Goal: Task Accomplishment & Management: Use online tool/utility

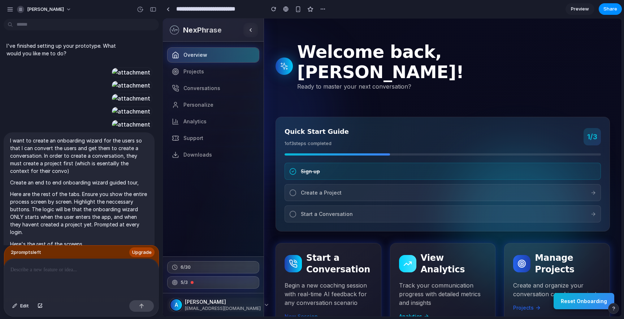
scroll to position [2102, 0]
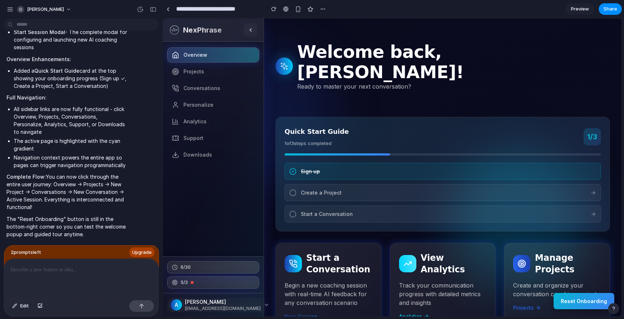
click at [499, 184] on div "Create a Project" at bounding box center [443, 192] width 316 height 17
click at [436, 189] on span "Create a Project" at bounding box center [443, 193] width 285 height 8
click at [321, 189] on span "Create a Project" at bounding box center [443, 193] width 285 height 8
click at [293, 189] on icon at bounding box center [292, 192] width 7 height 7
click at [48, 276] on div at bounding box center [81, 278] width 155 height 38
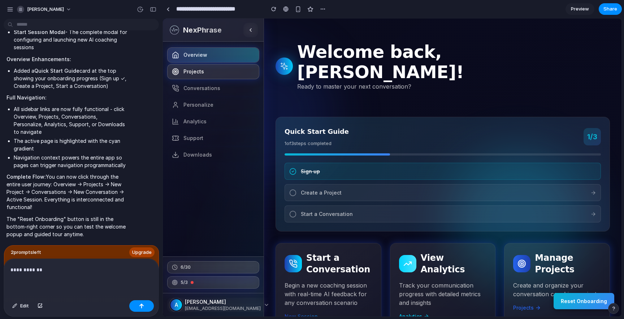
click at [195, 73] on span "Projects" at bounding box center [193, 71] width 21 height 7
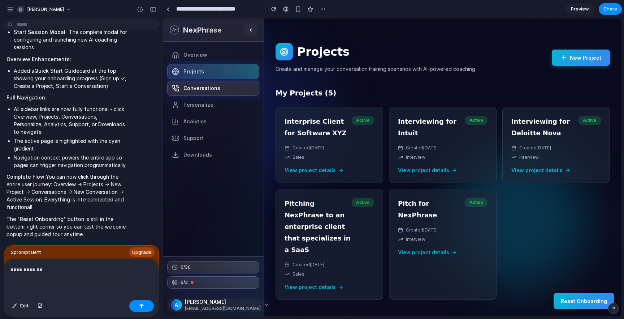
click at [202, 94] on link "Conversations" at bounding box center [213, 88] width 92 height 15
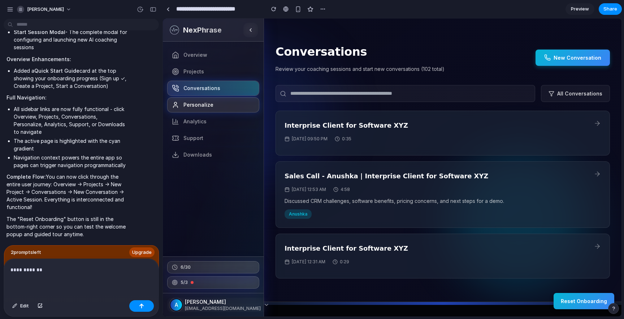
click at [202, 107] on span "Personalize" at bounding box center [198, 104] width 30 height 7
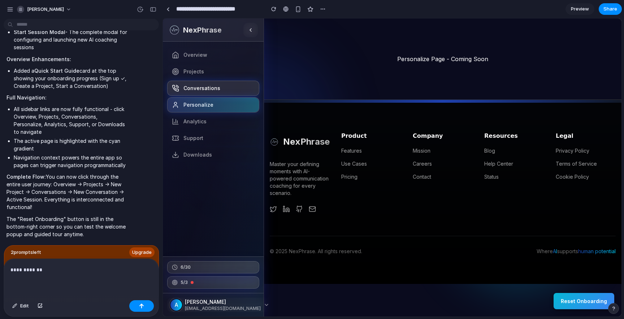
click at [208, 87] on span "Conversations" at bounding box center [201, 88] width 37 height 7
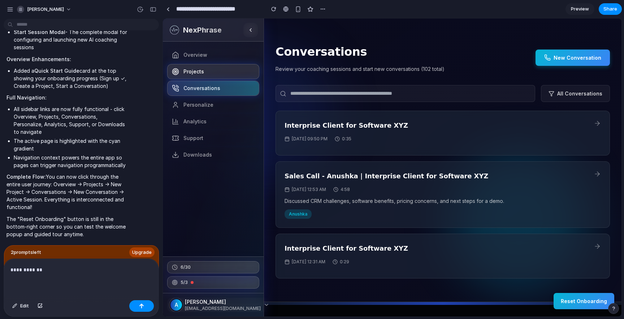
click at [204, 75] on link "Projects" at bounding box center [213, 71] width 92 height 15
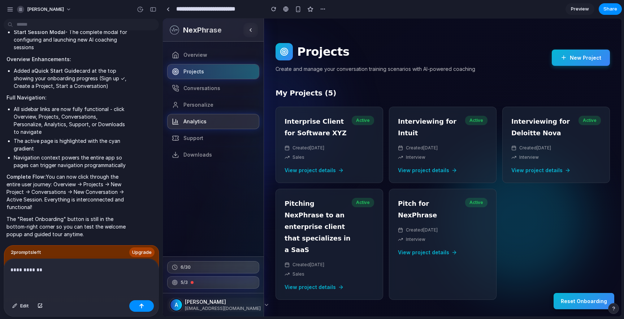
click at [205, 120] on span "Analytics" at bounding box center [194, 121] width 23 height 7
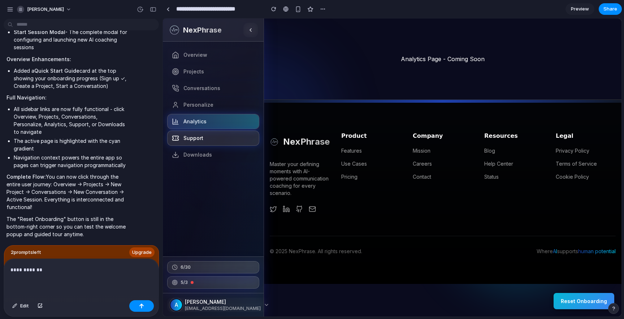
click at [208, 140] on link "Support" at bounding box center [213, 137] width 92 height 15
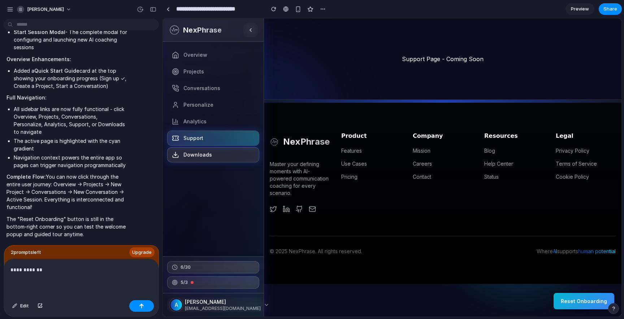
click at [208, 156] on span "Downloads" at bounding box center [197, 154] width 29 height 7
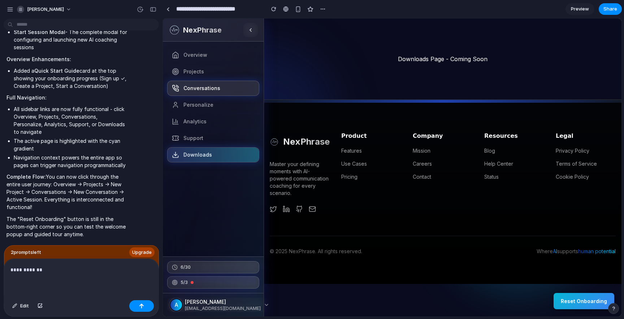
click at [212, 84] on link "Conversations" at bounding box center [213, 88] width 92 height 15
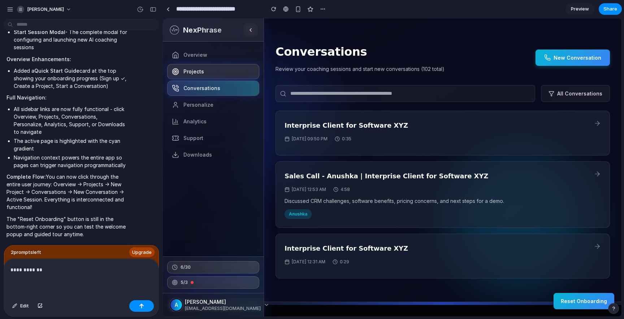
click at [212, 68] on link "Projects" at bounding box center [213, 71] width 92 height 15
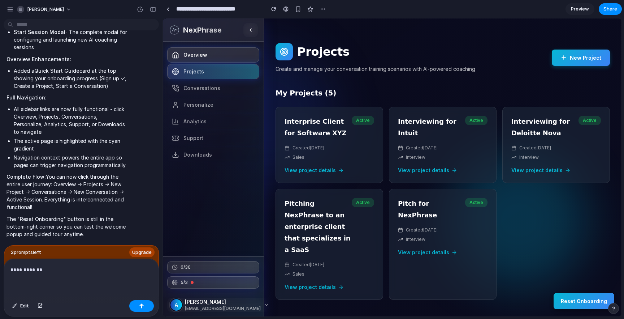
click at [211, 58] on link "Overview" at bounding box center [213, 54] width 92 height 15
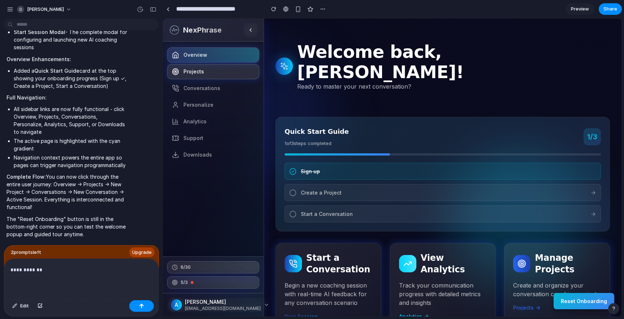
click at [212, 74] on link "Projects" at bounding box center [213, 71] width 92 height 15
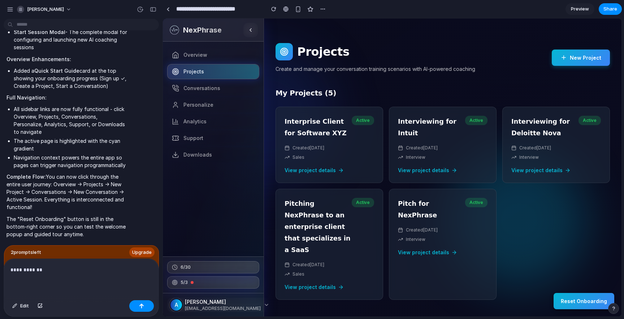
click at [584, 299] on button "Reset Onboarding" at bounding box center [584, 301] width 61 height 16
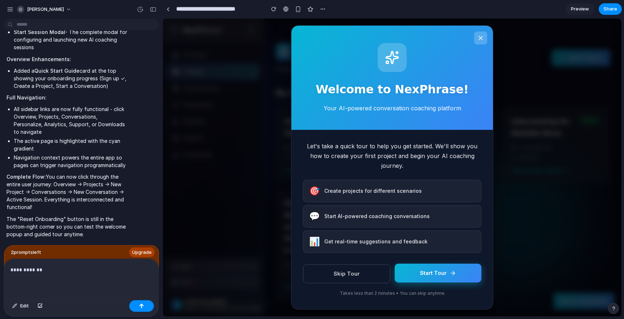
click at [450, 274] on icon at bounding box center [453, 272] width 7 height 7
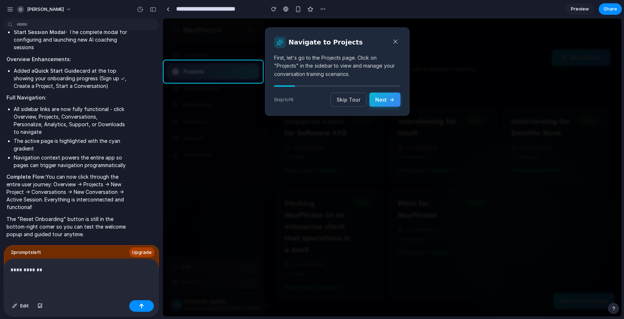
click at [219, 75] on div at bounding box center [213, 72] width 101 height 24
click at [381, 103] on button "Next" at bounding box center [384, 99] width 31 height 14
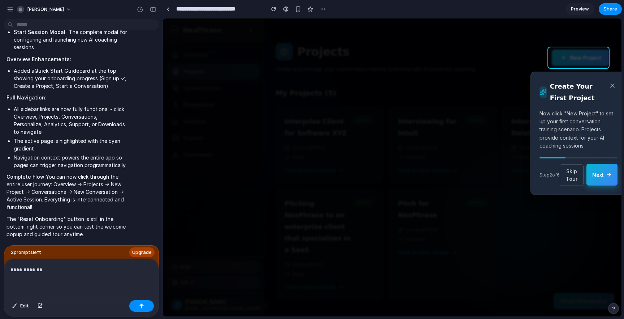
click at [605, 185] on button "Next" at bounding box center [602, 175] width 31 height 22
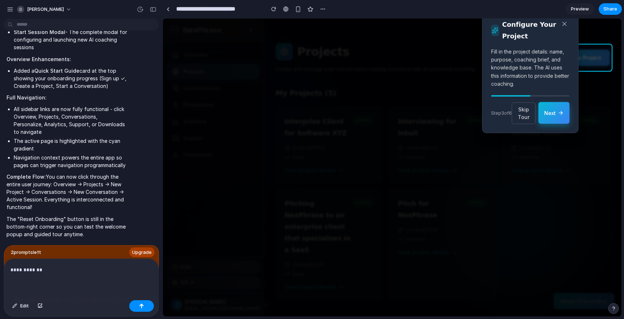
click at [558, 122] on button "Next" at bounding box center [554, 113] width 31 height 22
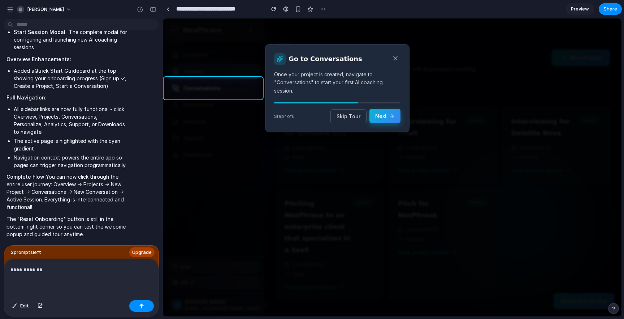
click at [380, 117] on button "Next" at bounding box center [384, 116] width 31 height 14
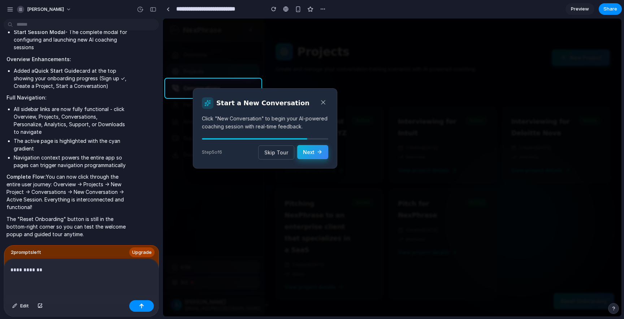
click at [317, 151] on icon at bounding box center [320, 152] width 6 height 6
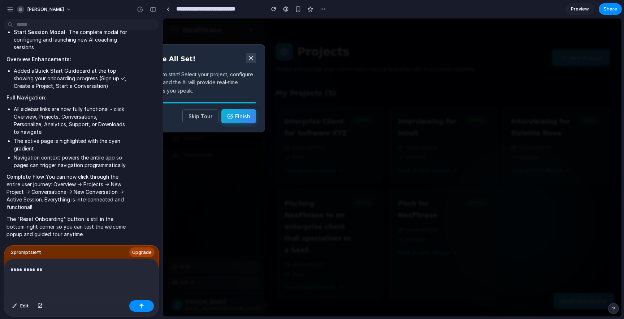
click at [252, 60] on icon at bounding box center [250, 58] width 7 height 7
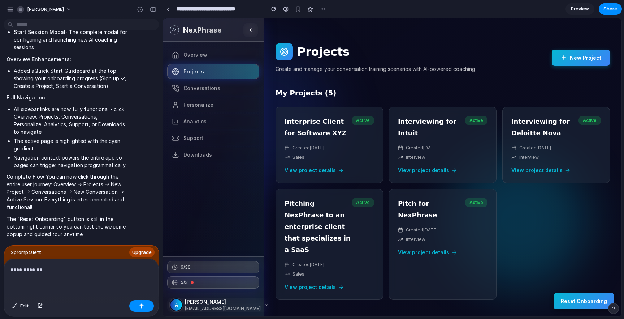
click at [68, 273] on p "**********" at bounding box center [81, 269] width 142 height 9
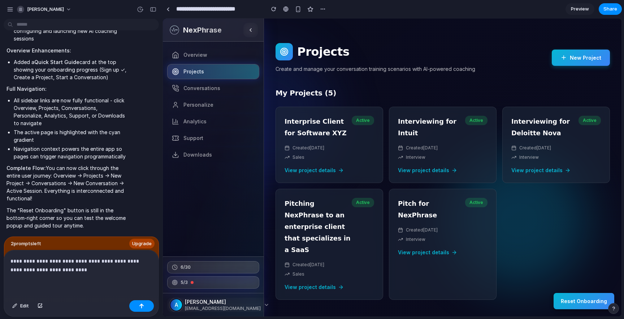
click at [52, 260] on p "**********" at bounding box center [81, 264] width 142 height 17
click at [96, 270] on p "**********" at bounding box center [81, 264] width 142 height 17
click at [207, 59] on link "Overview" at bounding box center [213, 54] width 92 height 15
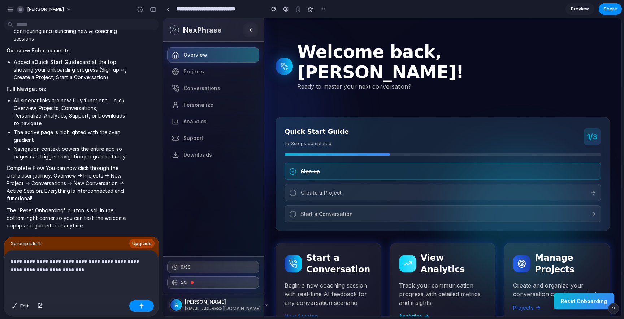
click at [576, 299] on button "Reset Onboarding" at bounding box center [584, 301] width 61 height 16
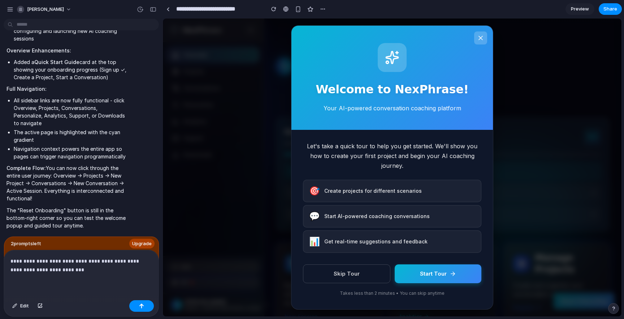
click at [88, 277] on div "**********" at bounding box center [81, 273] width 155 height 47
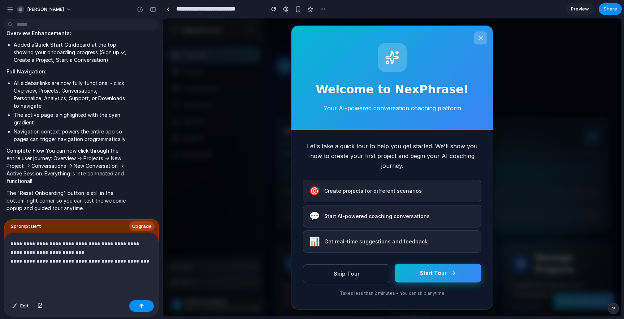
click at [425, 269] on button "Start Tour" at bounding box center [438, 272] width 87 height 19
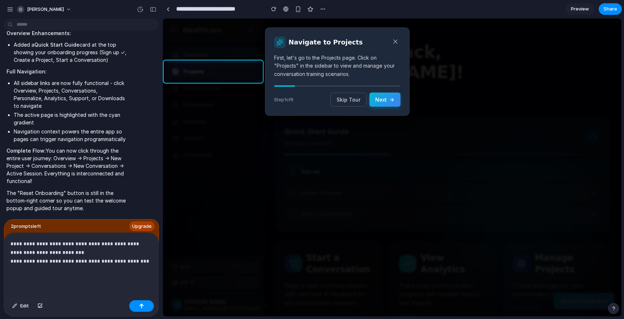
click at [150, 263] on p "**********" at bounding box center [81, 256] width 142 height 35
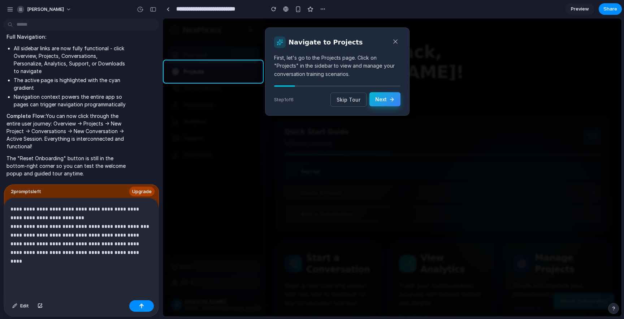
click at [390, 100] on icon at bounding box center [392, 99] width 6 height 6
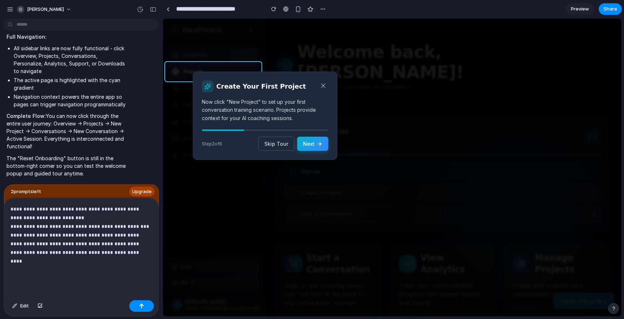
click at [74, 276] on div "**********" at bounding box center [81, 247] width 155 height 99
click at [315, 142] on button "Next" at bounding box center [312, 143] width 31 height 14
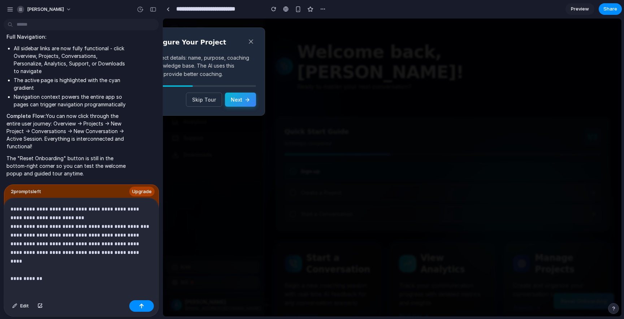
click at [583, 12] on span "Preview" at bounding box center [580, 8] width 18 height 7
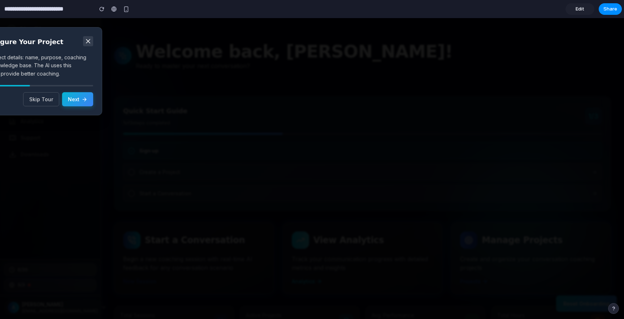
click at [90, 45] on button at bounding box center [88, 41] width 10 height 10
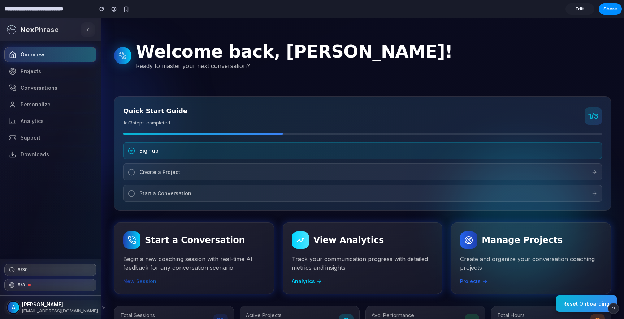
click at [597, 306] on button "Reset Onboarding" at bounding box center [586, 303] width 61 height 16
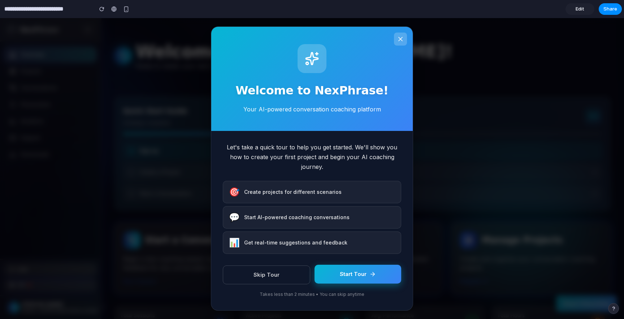
click at [353, 276] on button "Start Tour" at bounding box center [358, 273] width 87 height 19
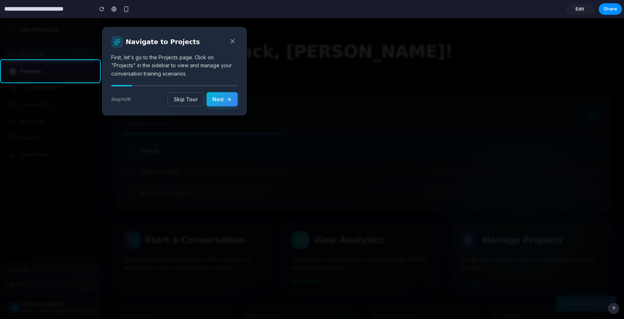
click at [35, 73] on div at bounding box center [50, 71] width 101 height 24
click at [217, 98] on button "Next" at bounding box center [222, 99] width 31 height 14
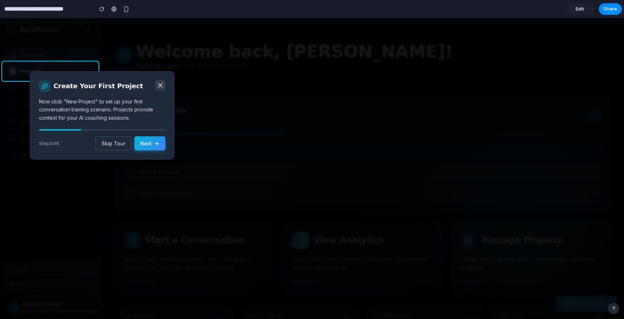
click at [159, 83] on icon at bounding box center [160, 85] width 7 height 7
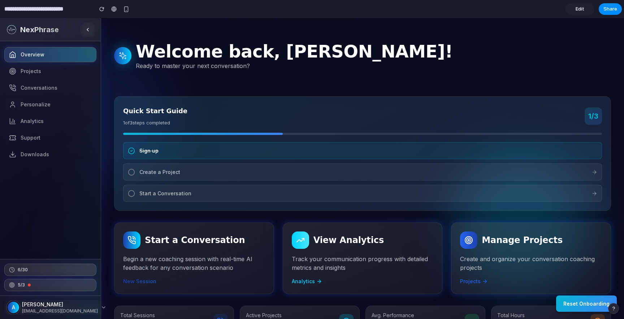
click at [581, 9] on span "Edit" at bounding box center [580, 8] width 9 height 7
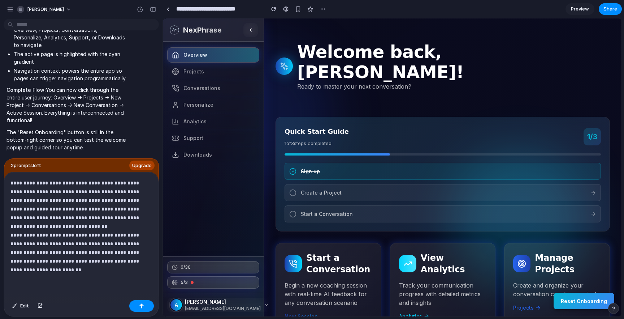
scroll to position [2048, 0]
click at [584, 304] on button "Reset Onboarding" at bounding box center [584, 301] width 61 height 16
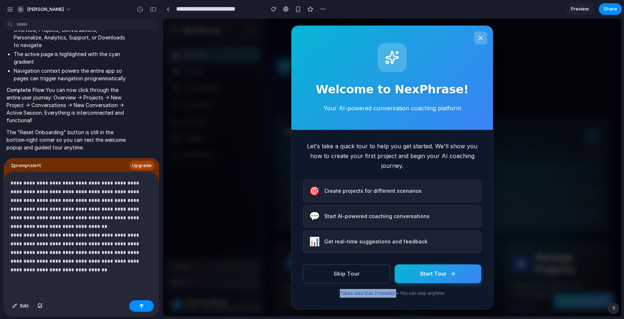
drag, startPoint x: 338, startPoint y: 293, endPoint x: 395, endPoint y: 292, distance: 56.4
click at [395, 292] on p "Takes less than 2 minutes • You can skip anytime" at bounding box center [392, 293] width 178 height 9
click at [421, 195] on div "🎯 Create projects for different scenarios" at bounding box center [392, 191] width 178 height 22
drag, startPoint x: 335, startPoint y: 293, endPoint x: 393, endPoint y: 295, distance: 57.8
click at [393, 295] on p "Takes less than 2 minutes • You can skip anytime" at bounding box center [392, 293] width 178 height 9
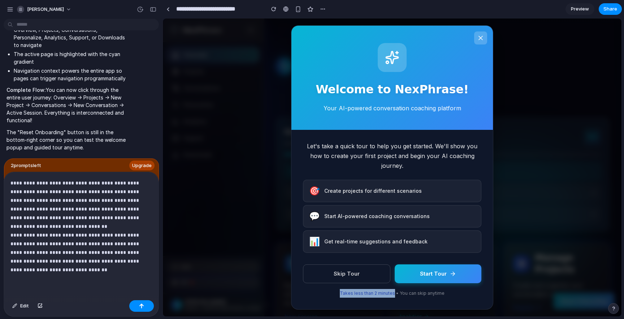
copy p "Takes less than 2 minutes"
click at [416, 268] on button "Start Tour" at bounding box center [438, 272] width 87 height 19
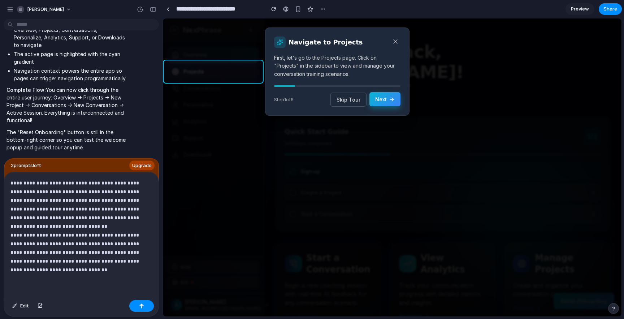
click at [391, 104] on button "Next" at bounding box center [384, 99] width 31 height 14
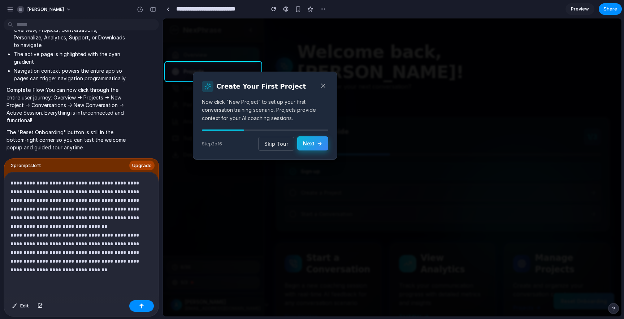
click at [313, 141] on button "Next" at bounding box center [312, 143] width 31 height 14
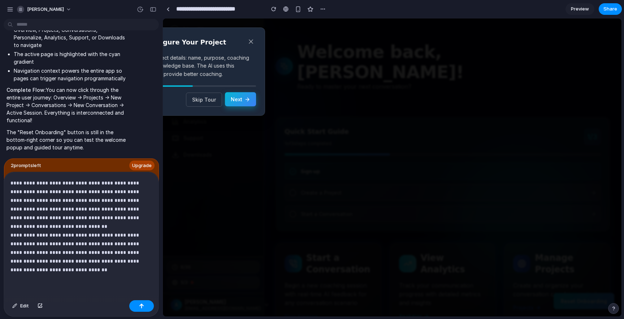
click at [248, 99] on icon at bounding box center [248, 99] width 2 height 3
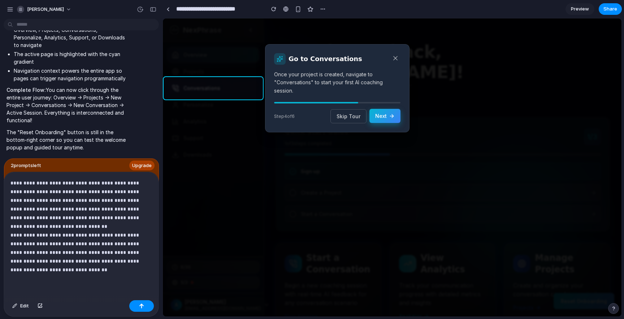
click at [388, 116] on button "Next" at bounding box center [384, 116] width 31 height 14
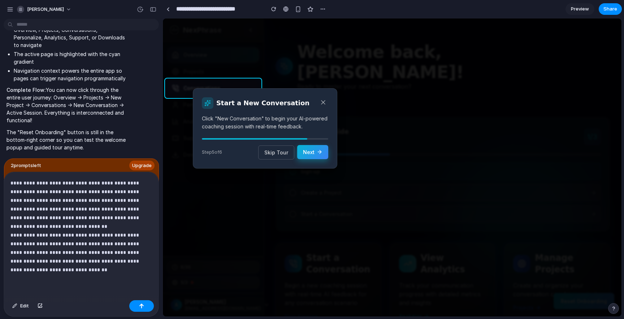
click at [316, 153] on button "Next" at bounding box center [312, 152] width 31 height 14
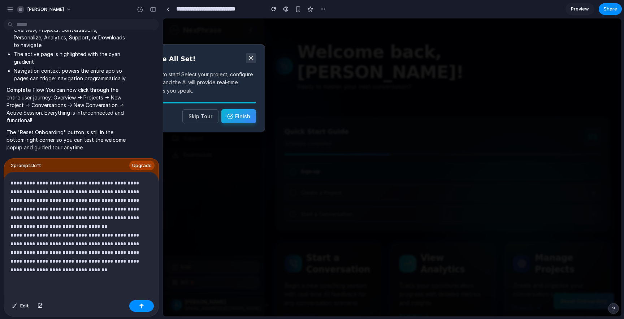
click at [255, 56] on button at bounding box center [251, 58] width 10 height 10
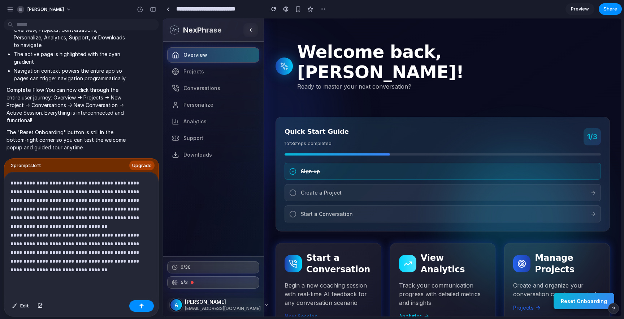
click at [227, 79] on nav "Overview Projects Conversations Personalize Analytics Support Downloads" at bounding box center [213, 149] width 101 height 215
click at [227, 90] on link "Conversations" at bounding box center [213, 88] width 92 height 15
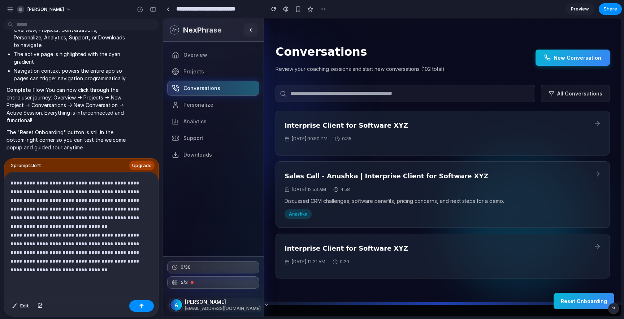
click at [66, 270] on p "**********" at bounding box center [81, 225] width 142 height 95
click at [200, 70] on span "Projects" at bounding box center [193, 71] width 21 height 7
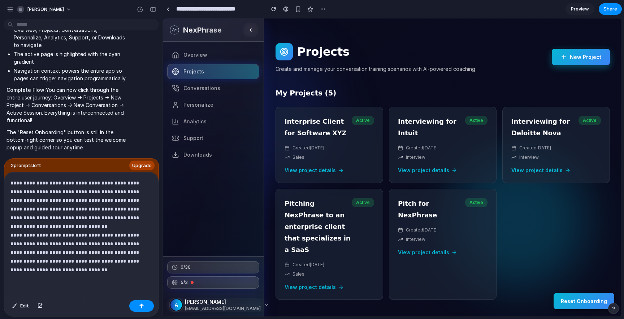
click at [565, 56] on icon at bounding box center [564, 56] width 7 height 7
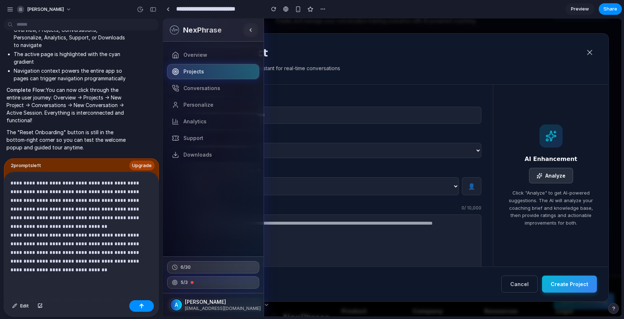
scroll to position [63, 0]
click at [563, 286] on button "Create Project" at bounding box center [569, 283] width 55 height 17
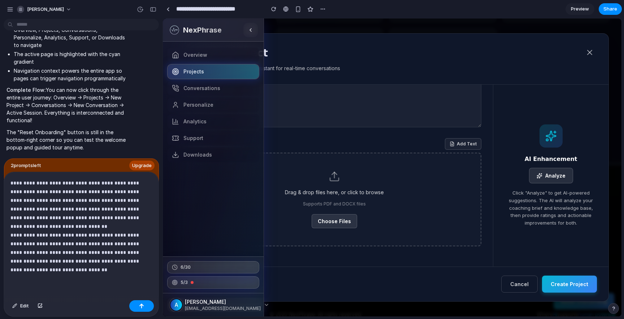
scroll to position [180, 0]
click at [557, 179] on button "Analyze" at bounding box center [551, 176] width 44 height 16
click at [590, 52] on icon at bounding box center [589, 52] width 9 height 9
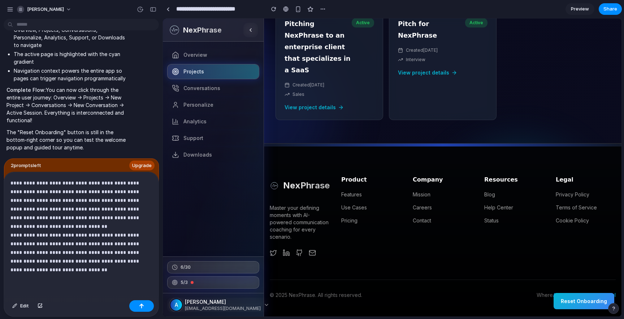
click at [99, 277] on div "**********" at bounding box center [81, 234] width 155 height 125
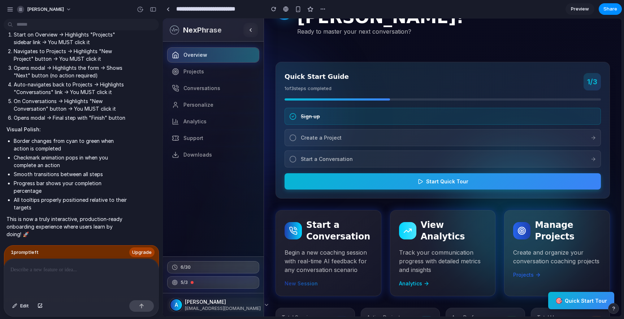
scroll to position [56, 0]
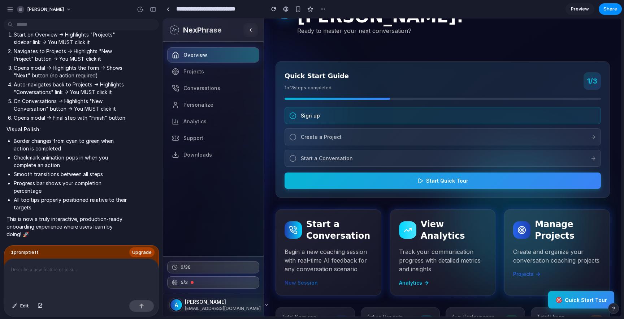
click at [580, 296] on button "🎯 Quick Start Tour" at bounding box center [581, 299] width 66 height 17
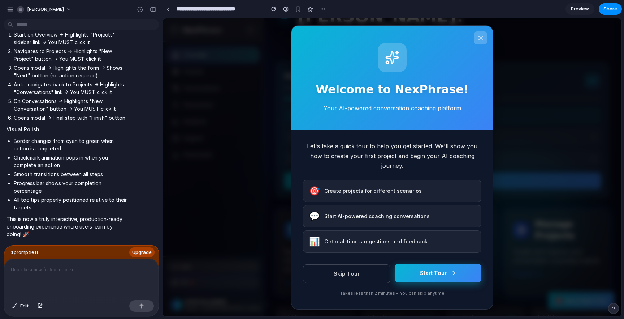
click at [460, 274] on button "Start Tour" at bounding box center [438, 272] width 87 height 19
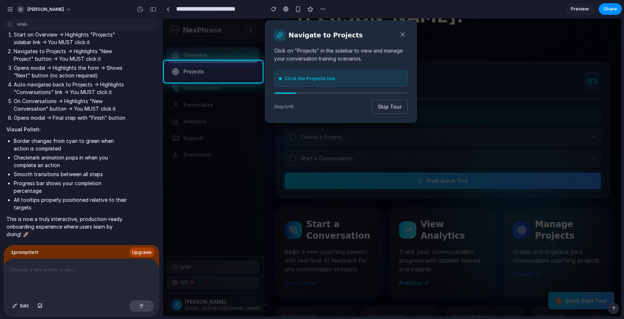
click at [308, 82] on div "Click the Projects link" at bounding box center [341, 78] width 134 height 17
click at [193, 70] on rect at bounding box center [392, 167] width 459 height 298
click at [189, 75] on rect at bounding box center [392, 167] width 459 height 298
click at [360, 108] on div "Step 1 of 6 Skip Tour" at bounding box center [341, 107] width 134 height 14
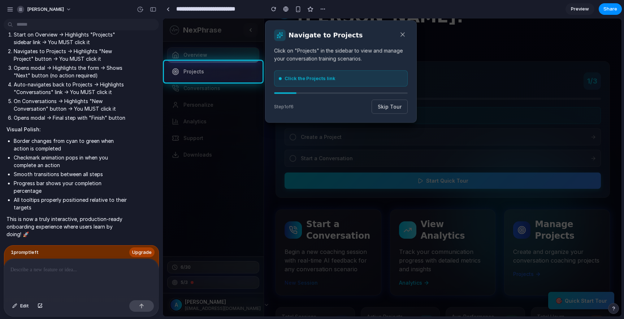
click at [232, 75] on rect at bounding box center [392, 167] width 459 height 298
click at [314, 79] on span "Click the Projects link" at bounding box center [310, 78] width 51 height 7
click at [177, 71] on rect at bounding box center [392, 167] width 459 height 298
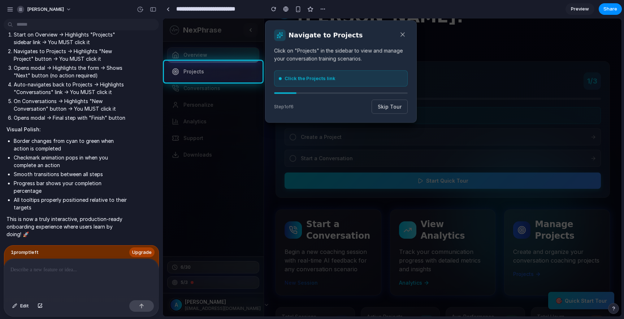
click at [177, 71] on rect at bounding box center [392, 167] width 459 height 298
click at [339, 68] on div "Navigate to Projects Click on "Projects" in the sidebar to view and manage your…" at bounding box center [341, 71] width 152 height 102
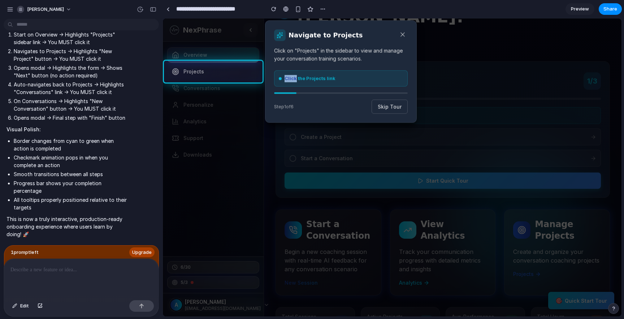
click at [339, 68] on div "Navigate to Projects Click on "Projects" in the sidebar to view and manage your…" at bounding box center [341, 71] width 152 height 102
click at [324, 82] on span "Click the Projects link" at bounding box center [310, 78] width 51 height 7
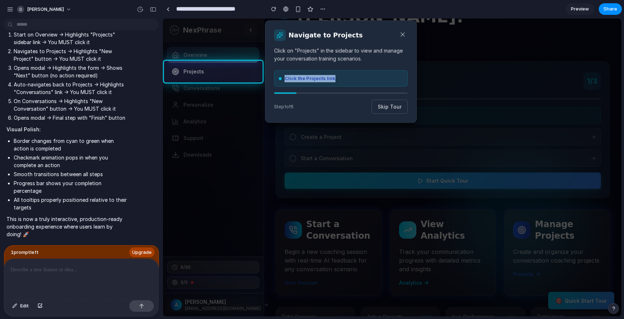
scroll to position [2722, 0]
click at [195, 73] on rect at bounding box center [392, 167] width 459 height 298
click at [196, 73] on rect at bounding box center [392, 167] width 459 height 298
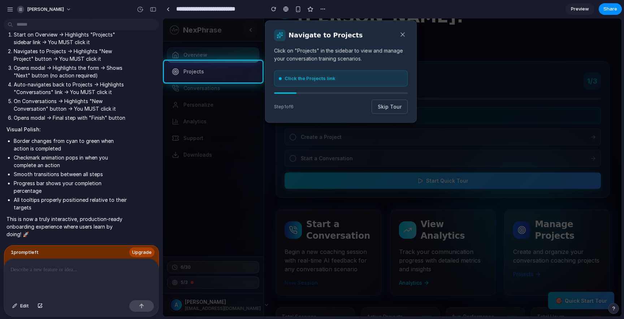
click at [194, 72] on rect at bounding box center [392, 167] width 459 height 298
click at [336, 32] on h3 "Navigate to Projects" at bounding box center [326, 35] width 74 height 12
click at [352, 61] on p "Click on "Projects" in the sidebar to view and manage your conversation trainin…" at bounding box center [341, 55] width 134 height 16
click at [220, 68] on rect at bounding box center [392, 167] width 459 height 298
click at [292, 108] on span "Step 1 of 6" at bounding box center [284, 106] width 20 height 7
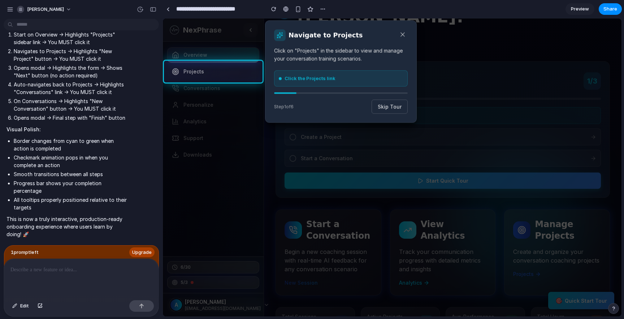
scroll to position [2461, 0]
click at [364, 72] on div "Click the Projects link" at bounding box center [341, 78] width 134 height 17
drag, startPoint x: 64, startPoint y: 186, endPoint x: 116, endPoint y: 204, distance: 54.3
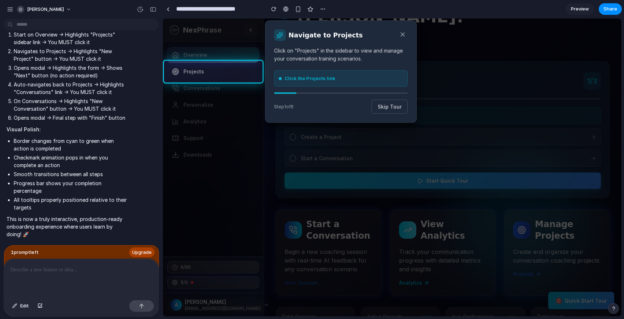
click at [165, 68] on rect at bounding box center [392, 167] width 459 height 298
click at [220, 81] on rect at bounding box center [392, 167] width 459 height 298
click at [292, 58] on p "Click on "Projects" in the sidebar to view and manage your conversation trainin…" at bounding box center [341, 55] width 134 height 16
click at [403, 35] on icon at bounding box center [403, 35] width 4 height 4
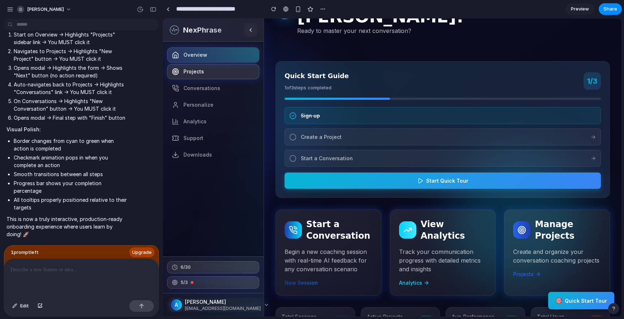
click at [200, 70] on span "Projects" at bounding box center [193, 71] width 21 height 7
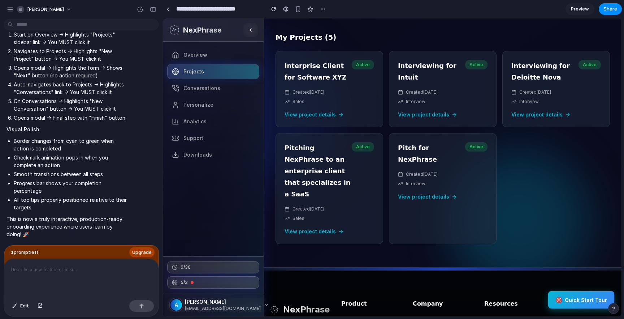
click at [576, 291] on button "🎯 Quick Start Tour" at bounding box center [581, 299] width 66 height 17
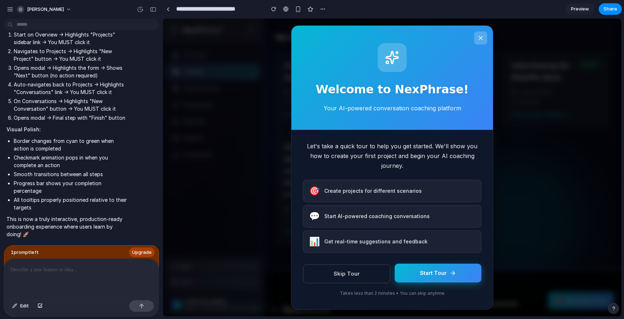
click at [447, 272] on button "Start Tour" at bounding box center [438, 272] width 87 height 19
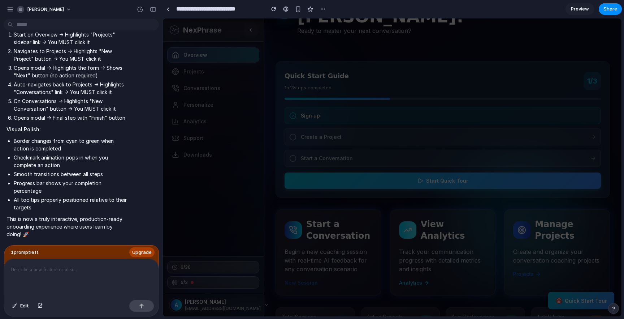
scroll to position [221, 0]
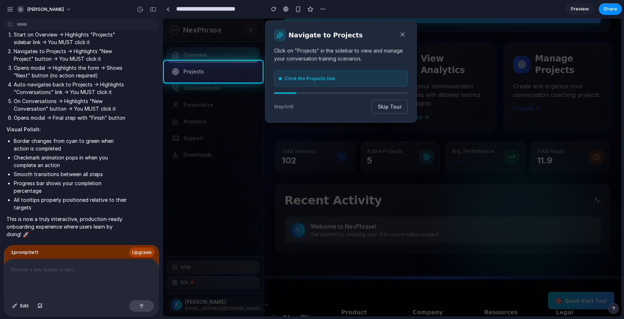
click at [338, 76] on div "Click the Projects link" at bounding box center [341, 78] width 124 height 7
click at [181, 71] on rect at bounding box center [392, 167] width 459 height 298
drag, startPoint x: 181, startPoint y: 71, endPoint x: 244, endPoint y: 71, distance: 62.8
click at [244, 71] on rect at bounding box center [392, 167] width 459 height 298
click at [36, 272] on p at bounding box center [81, 269] width 142 height 9
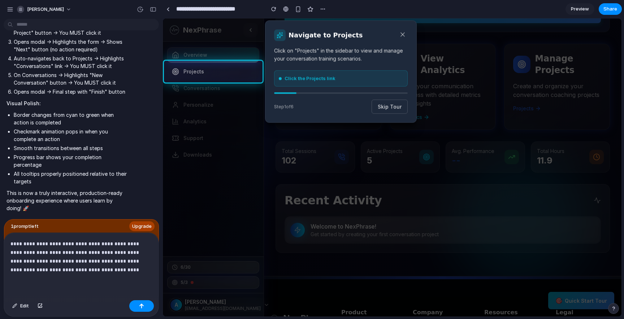
click at [69, 275] on div "**********" at bounding box center [81, 265] width 155 height 64
click at [86, 284] on div "**********" at bounding box center [81, 265] width 155 height 64
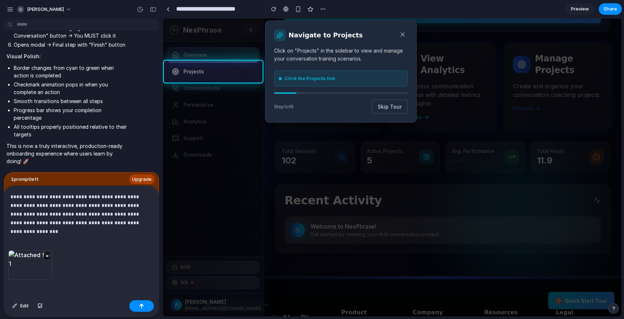
click at [72, 224] on p "**********" at bounding box center [81, 209] width 142 height 35
click at [73, 224] on p "**********" at bounding box center [81, 209] width 142 height 35
click at [125, 222] on p "**********" at bounding box center [81, 209] width 142 height 35
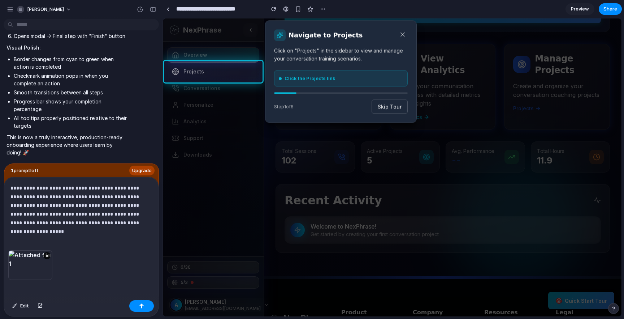
click at [114, 222] on p "**********" at bounding box center [81, 204] width 142 height 43
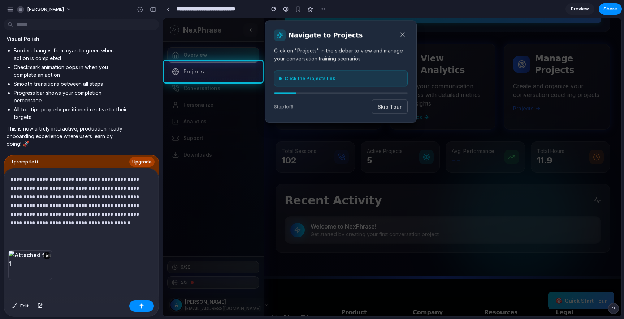
click at [390, 81] on div "Click the Projects link" at bounding box center [341, 78] width 124 height 7
click at [402, 35] on icon at bounding box center [403, 35] width 4 height 4
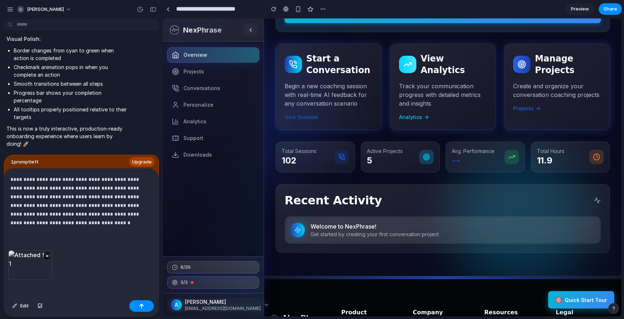
click at [571, 294] on button "🎯 Quick Start Tour" at bounding box center [581, 299] width 66 height 17
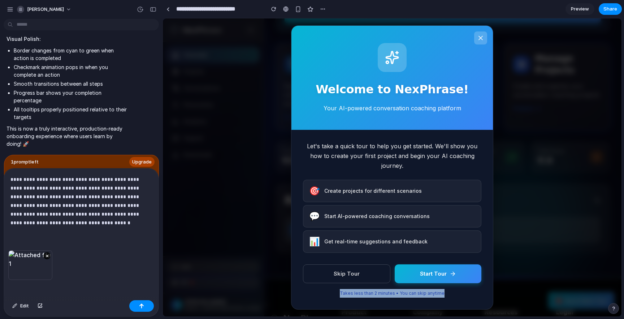
drag, startPoint x: 338, startPoint y: 293, endPoint x: 471, endPoint y: 293, distance: 132.6
click at [471, 293] on p "Takes less than 2 minutes • You can skip anytime" at bounding box center [392, 293] width 178 height 9
click at [424, 272] on button "Start Tour" at bounding box center [438, 272] width 87 height 19
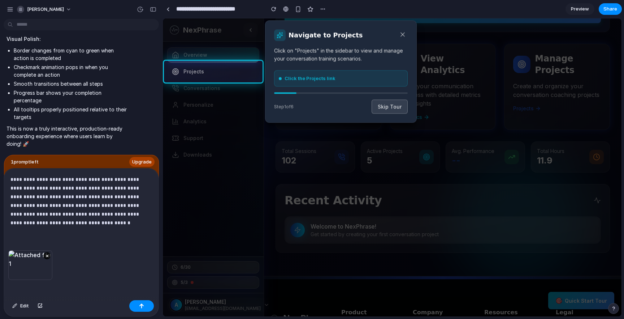
click at [386, 107] on button "Skip Tour" at bounding box center [390, 107] width 36 height 14
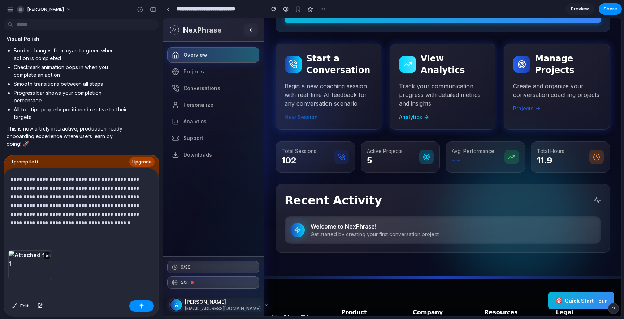
click at [83, 225] on p "**********" at bounding box center [81, 201] width 142 height 52
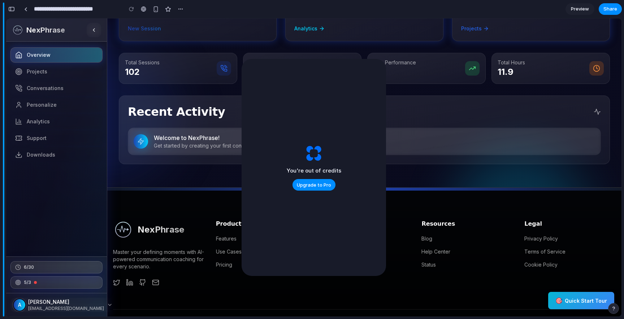
scroll to position [277, 0]
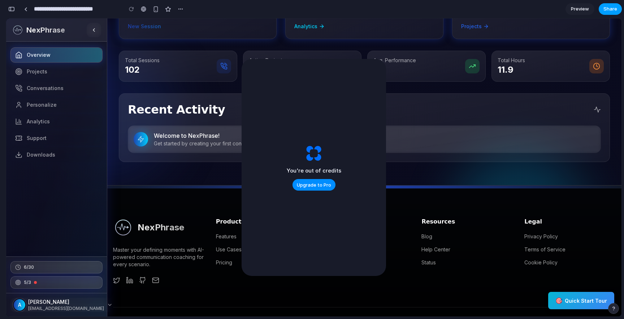
click at [603, 7] on button "Share" at bounding box center [610, 9] width 23 height 12
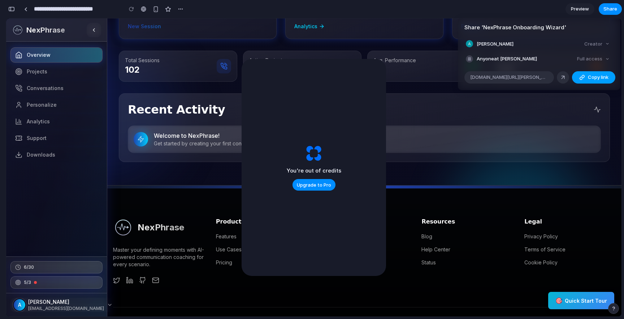
click at [590, 78] on span "Copy link" at bounding box center [598, 77] width 21 height 7
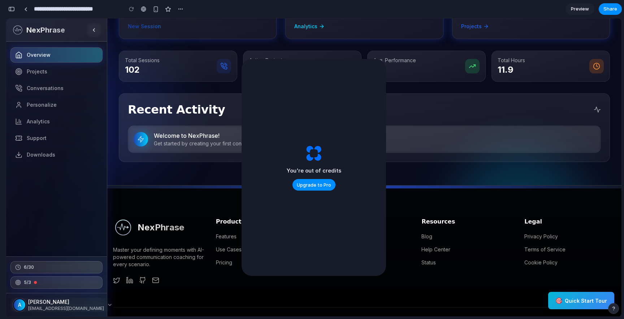
click at [13, 9] on div "Share ' NexPhrase Onboarding Wizard ' Anushka Sukhman Creator Anyone at Anushka…" at bounding box center [312, 159] width 624 height 319
click at [13, 9] on div "button" at bounding box center [11, 9] width 7 height 5
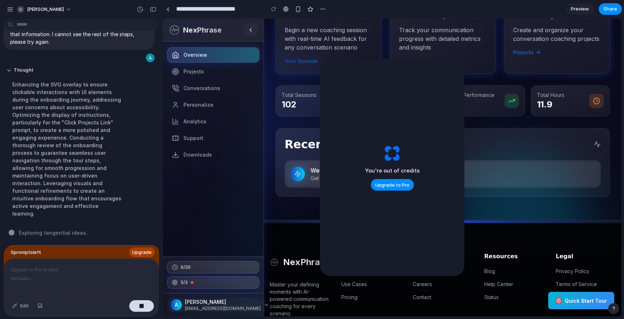
scroll to position [2975, 0]
click at [139, 12] on div "button" at bounding box center [140, 9] width 7 height 7
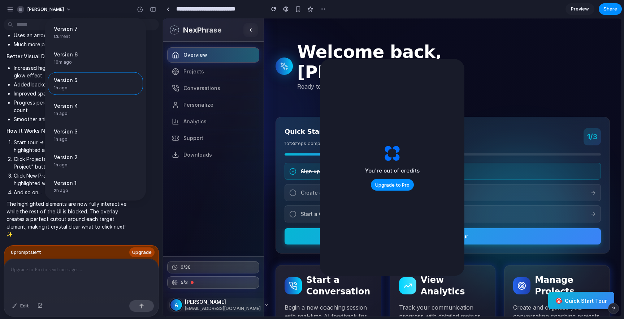
scroll to position [3306, 0]
click at [91, 40] on div "Version 7 Current" at bounding box center [95, 32] width 95 height 23
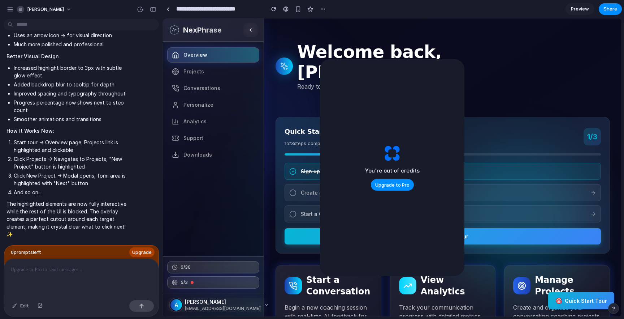
click at [576, 300] on div "Version 7 Current Version 6 10m ago Restore Version 5 1h ago Restore Version 4 …" at bounding box center [312, 159] width 624 height 319
click at [566, 294] on button "🎯 Quick Start Tour" at bounding box center [581, 299] width 66 height 17
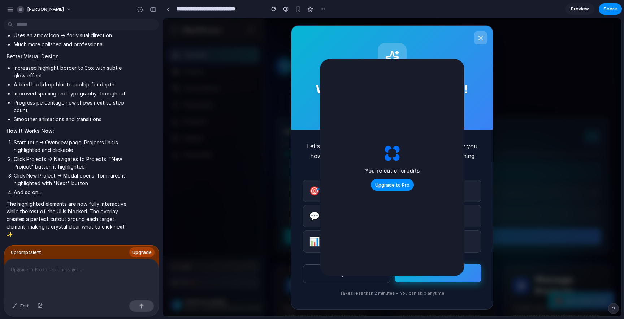
click at [468, 275] on button "Start Tour" at bounding box center [438, 272] width 87 height 19
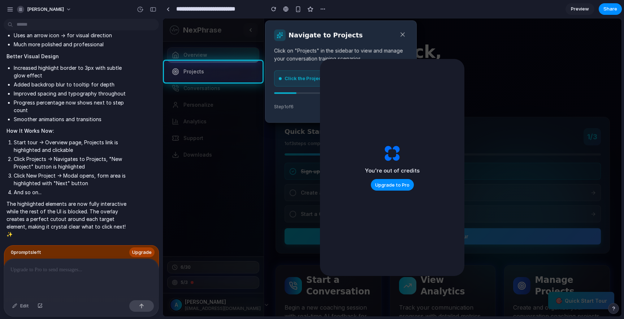
click at [218, 74] on rect at bounding box center [392, 167] width 459 height 298
click at [187, 73] on rect at bounding box center [392, 167] width 459 height 298
click at [273, 73] on div "Navigate to Projects Click on "Projects" in the sidebar to view and manage your…" at bounding box center [341, 71] width 152 height 102
click at [293, 78] on span "Click the Projects link" at bounding box center [310, 78] width 51 height 7
click at [141, 8] on div "button" at bounding box center [140, 9] width 7 height 7
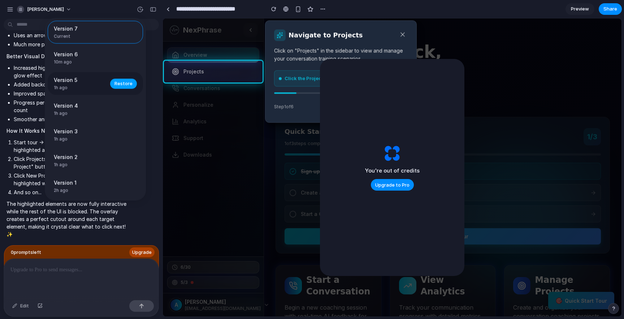
click at [124, 87] on span "Restore" at bounding box center [123, 83] width 18 height 7
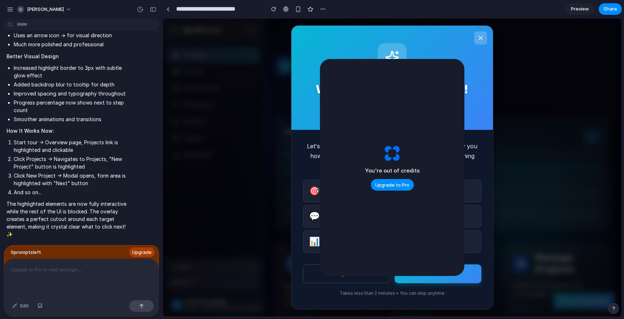
click at [475, 280] on button "Start Tour" at bounding box center [438, 273] width 87 height 19
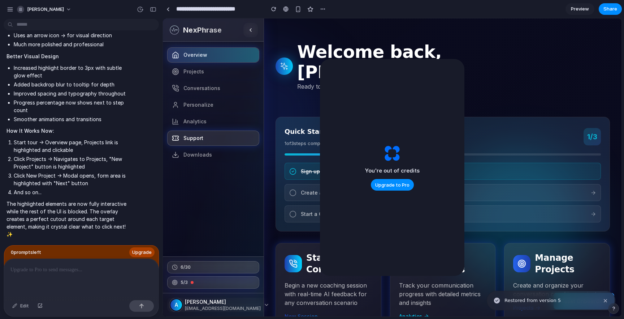
scroll to position [3306, 0]
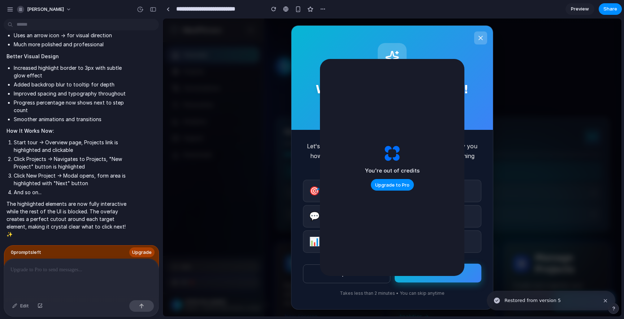
click at [472, 278] on button "Start Tour" at bounding box center [438, 272] width 87 height 19
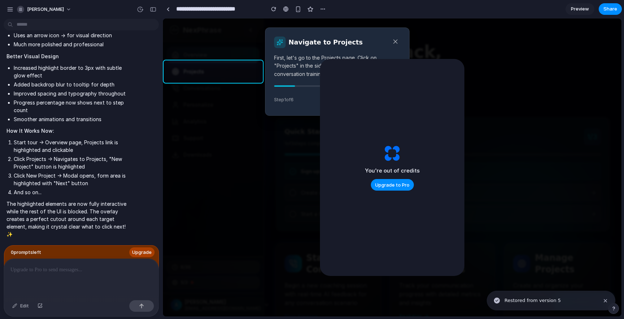
click at [209, 73] on div at bounding box center [213, 72] width 101 height 24
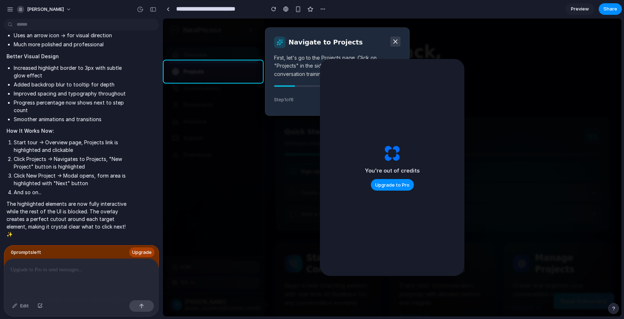
click at [396, 42] on icon at bounding box center [395, 41] width 7 height 7
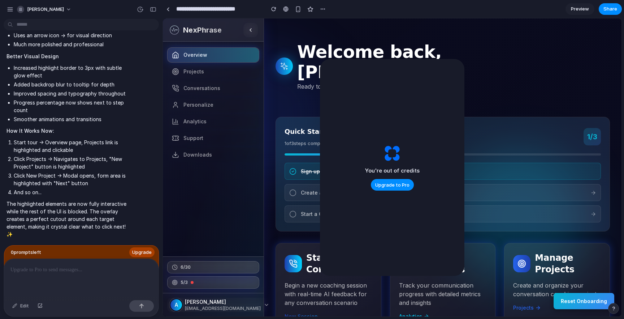
click at [589, 306] on button "Reset Onboarding" at bounding box center [584, 301] width 61 height 16
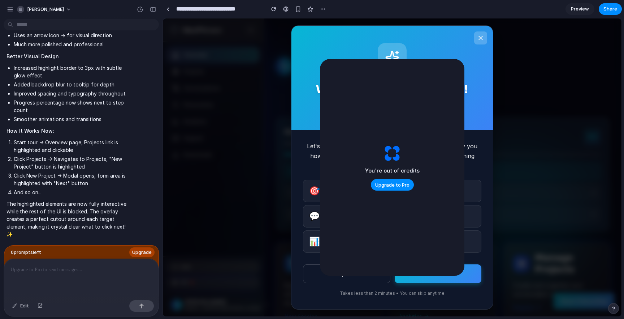
click at [478, 41] on icon at bounding box center [480, 37] width 7 height 7
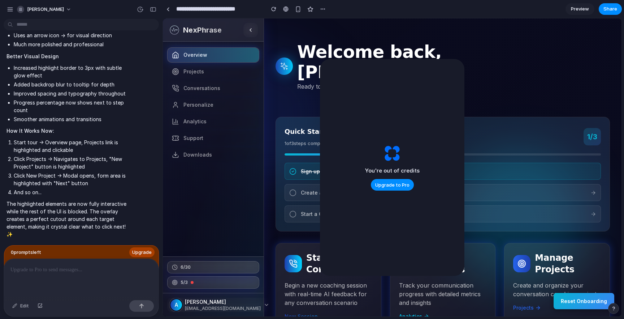
click at [576, 12] on span "Preview" at bounding box center [580, 8] width 18 height 7
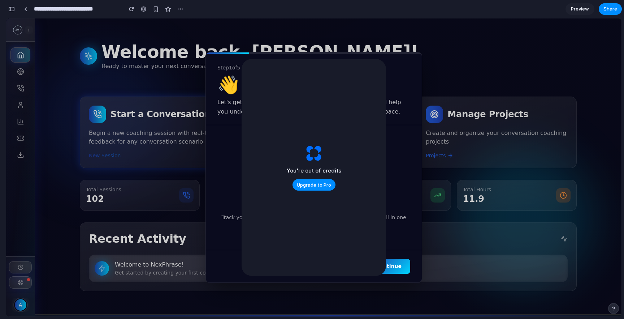
scroll to position [271, 0]
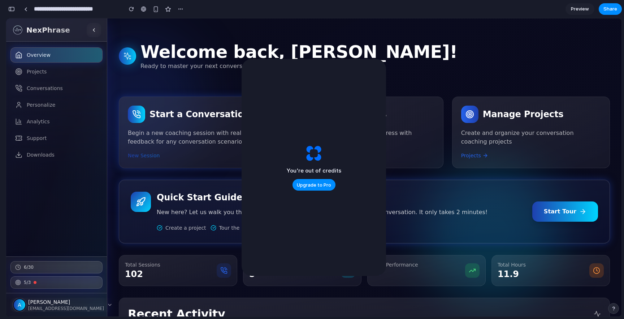
click at [582, 10] on span "Preview" at bounding box center [580, 8] width 18 height 7
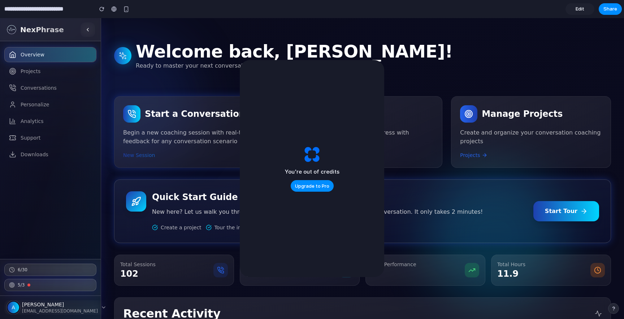
click at [585, 9] on link "Edit" at bounding box center [580, 9] width 29 height 12
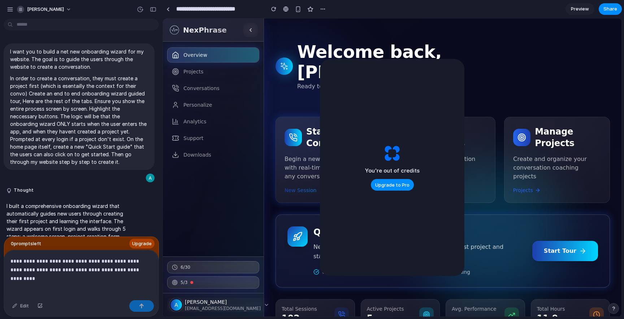
scroll to position [548, 0]
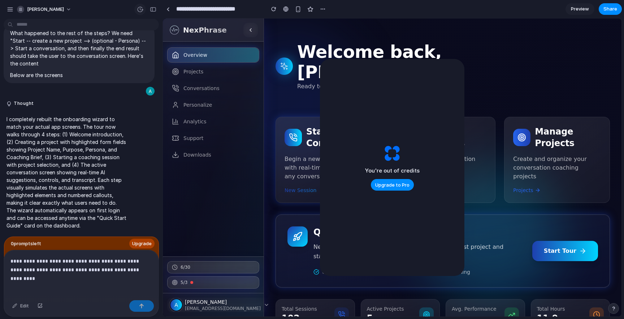
click at [140, 10] on div "button" at bounding box center [140, 9] width 7 height 7
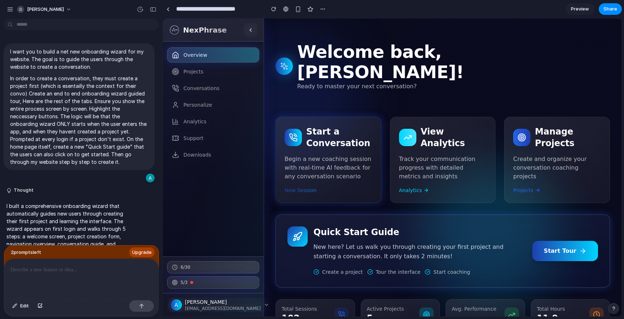
scroll to position [659, 0]
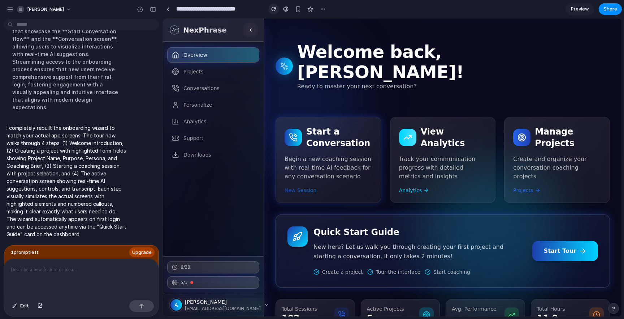
click at [276, 9] on div "button" at bounding box center [273, 9] width 5 height 5
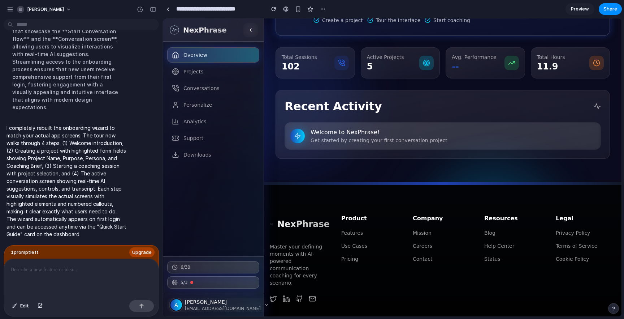
scroll to position [281, 0]
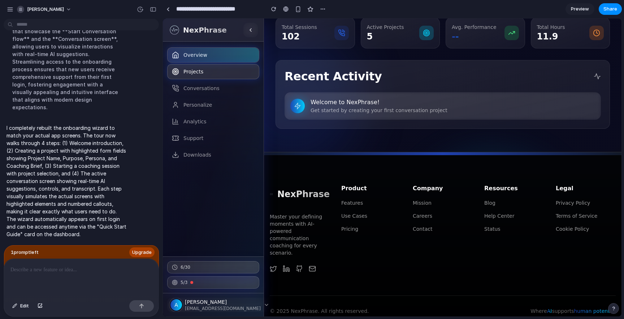
click at [204, 79] on link "Projects" at bounding box center [213, 71] width 92 height 15
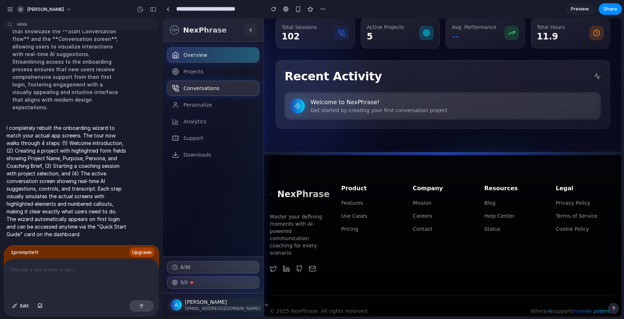
click at [204, 88] on span "Conversations" at bounding box center [201, 88] width 36 height 7
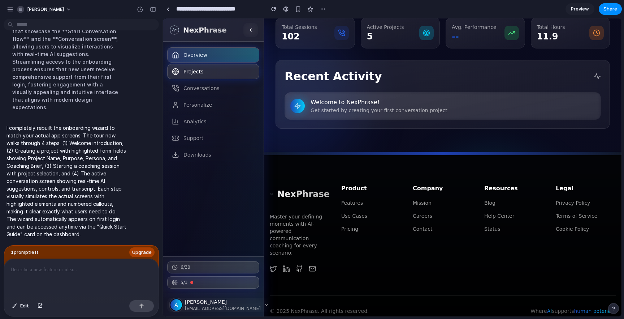
click at [190, 72] on span "Projects" at bounding box center [193, 71] width 20 height 7
click at [140, 7] on div "button" at bounding box center [140, 9] width 7 height 7
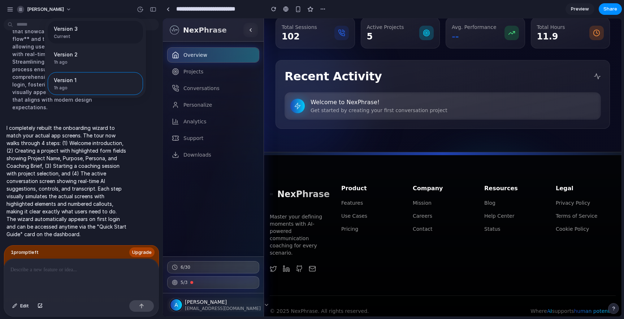
click at [122, 33] on div "Version 3 Current" at bounding box center [93, 32] width 79 height 15
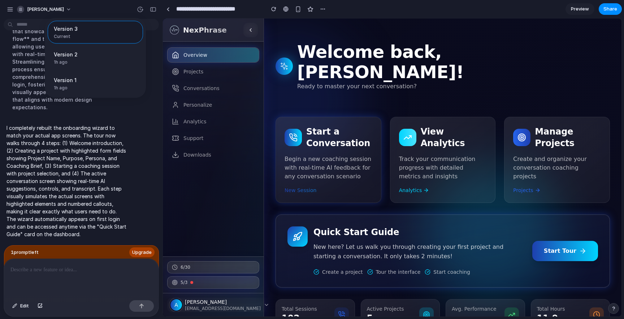
scroll to position [0, 0]
click at [576, 231] on div "Version 3 Current Version 2 1h ago Restore Version 1 1h ago Restore" at bounding box center [312, 159] width 624 height 319
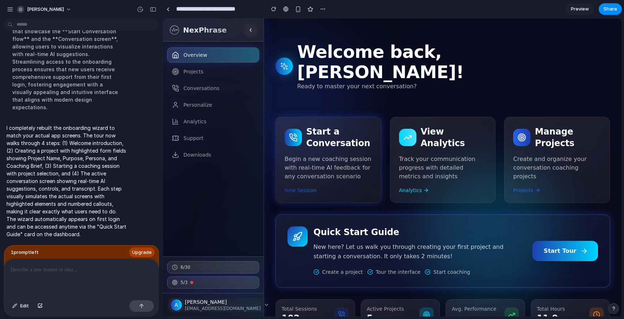
click at [565, 246] on span "Start Tour" at bounding box center [565, 250] width 43 height 9
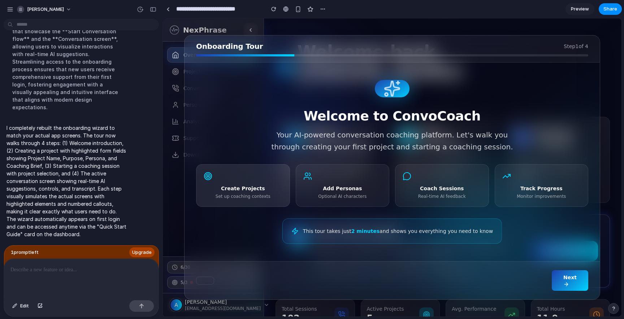
click at [238, 189] on h4 "Create Projects" at bounding box center [243, 188] width 79 height 7
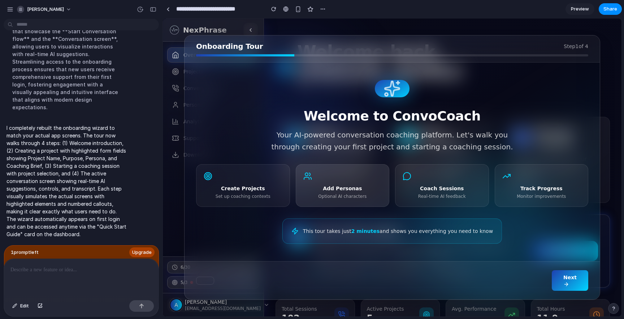
click at [342, 188] on h4 "Add Personas" at bounding box center [342, 188] width 79 height 7
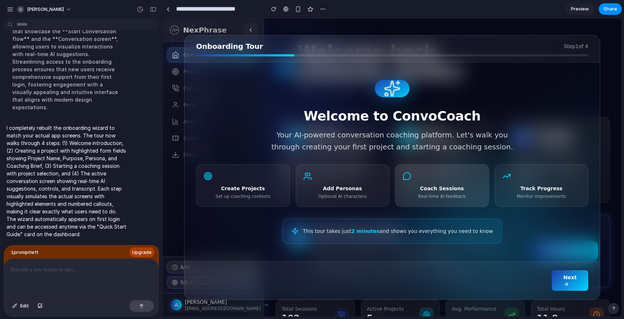
click at [440, 190] on h4 "Coach Sessions" at bounding box center [442, 188] width 79 height 7
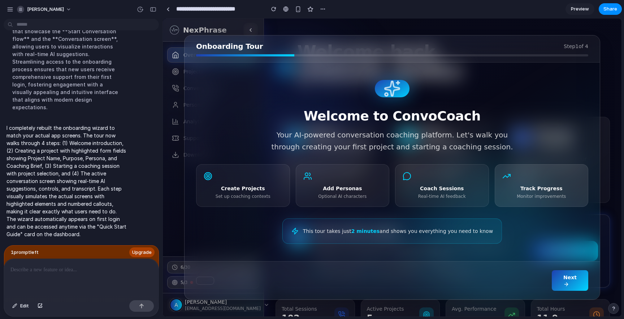
click at [541, 198] on p "Monitor improvements" at bounding box center [541, 196] width 79 height 6
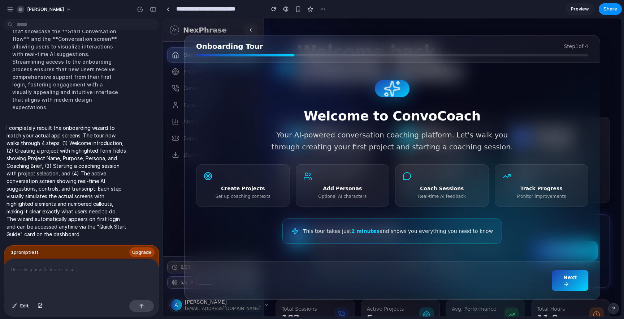
click at [568, 282] on icon "button" at bounding box center [566, 284] width 6 height 6
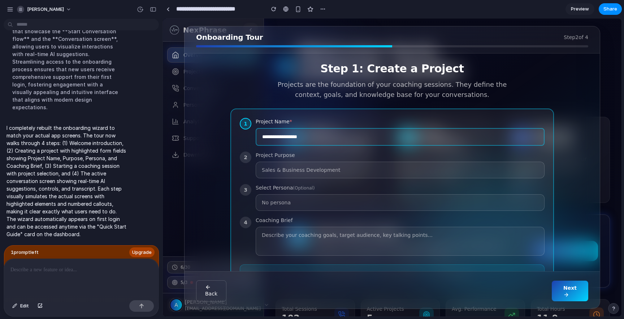
scroll to position [47, 0]
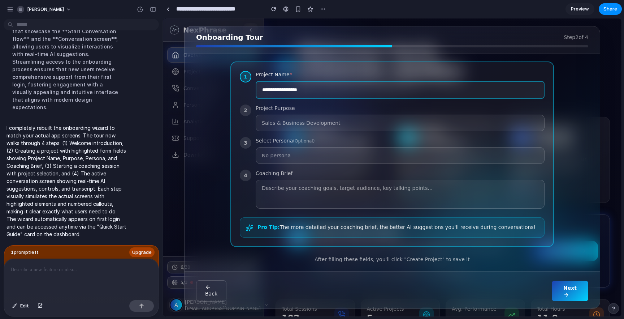
click at [565, 290] on button "Next" at bounding box center [570, 290] width 36 height 21
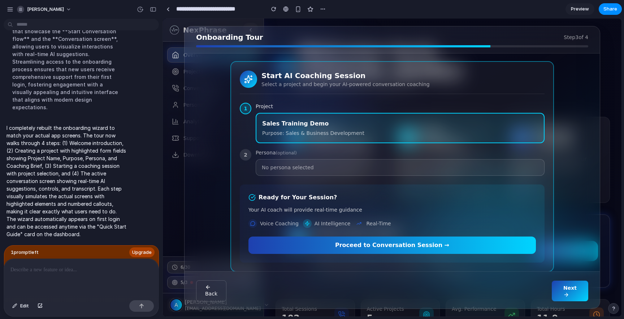
scroll to position [62, 0]
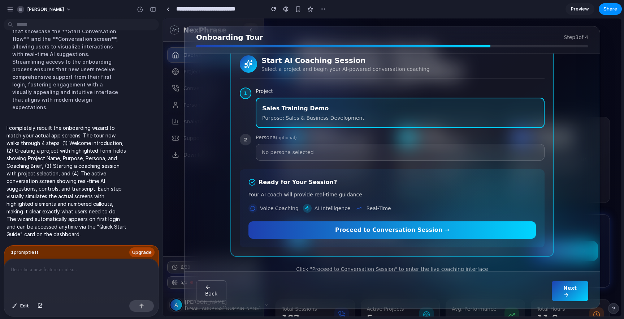
click at [446, 221] on div "Proceed to Conversation Session →" at bounding box center [392, 229] width 288 height 17
click at [576, 293] on button "Next" at bounding box center [570, 290] width 36 height 21
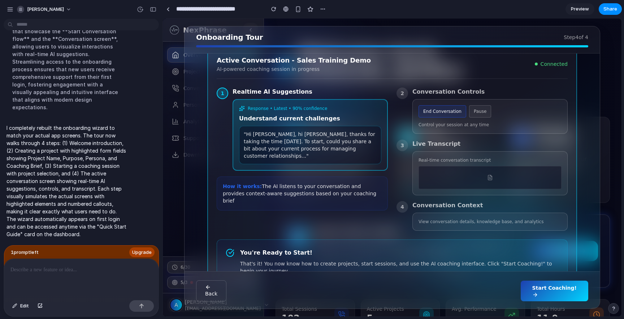
click at [557, 297] on button "Start Coaching!" at bounding box center [555, 290] width 68 height 21
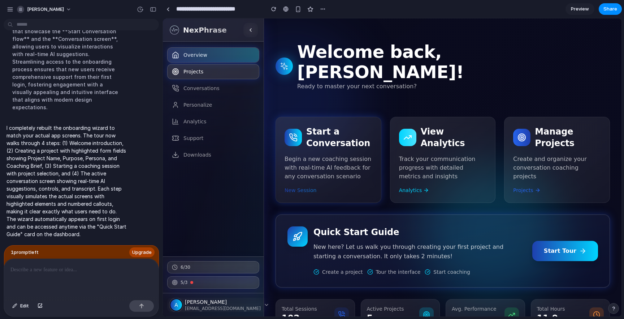
click at [213, 73] on link "Projects" at bounding box center [213, 71] width 92 height 15
click at [47, 272] on p at bounding box center [81, 269] width 142 height 9
click at [194, 73] on span "Projects" at bounding box center [193, 71] width 20 height 7
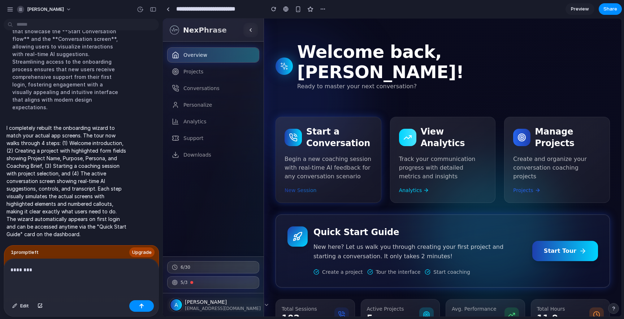
click at [58, 272] on p "********" at bounding box center [81, 269] width 142 height 9
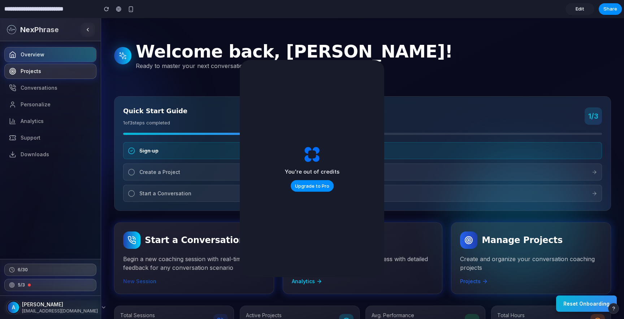
click at [43, 74] on link "Projects" at bounding box center [50, 71] width 92 height 15
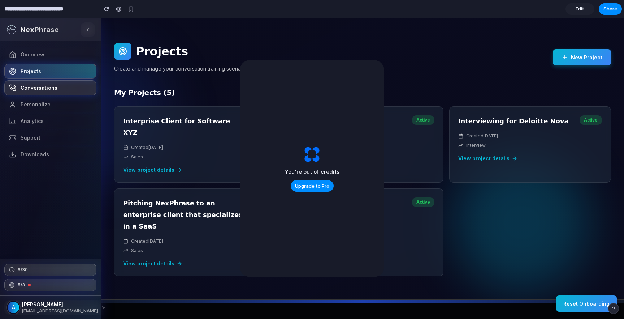
click at [39, 92] on link "Conversations" at bounding box center [50, 87] width 92 height 15
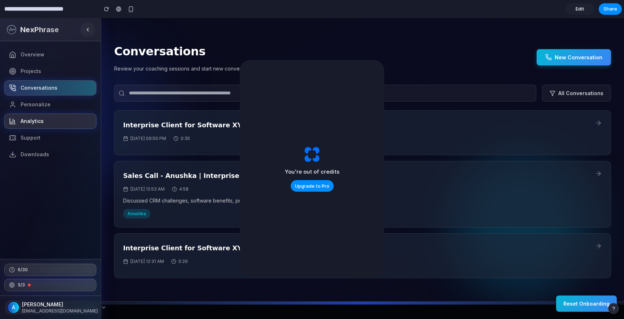
click at [36, 119] on span "Analytics" at bounding box center [32, 120] width 23 height 7
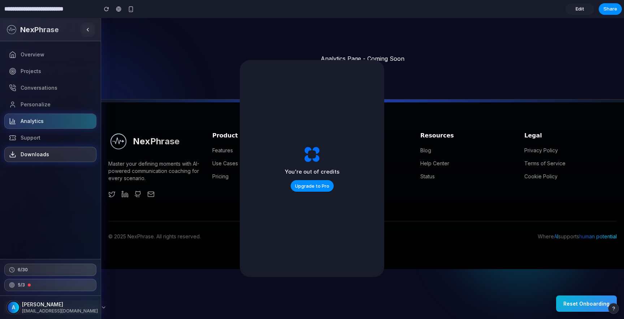
click at [34, 148] on link "Downloads" at bounding box center [50, 154] width 92 height 15
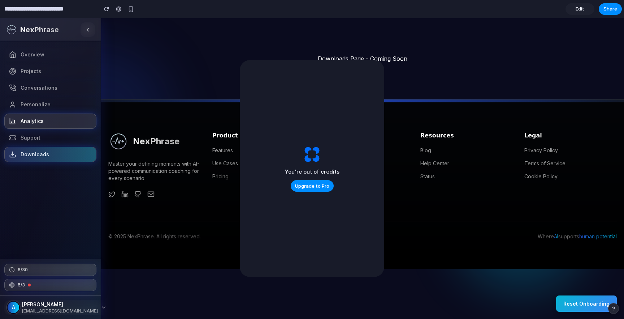
click at [35, 118] on span "Analytics" at bounding box center [32, 120] width 23 height 7
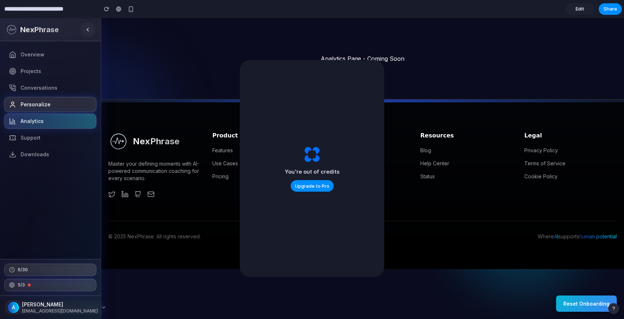
click at [32, 97] on link "Personalize" at bounding box center [50, 104] width 92 height 15
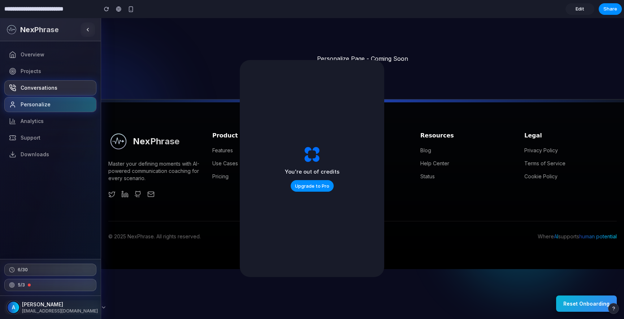
click at [31, 82] on link "Conversations" at bounding box center [50, 87] width 92 height 15
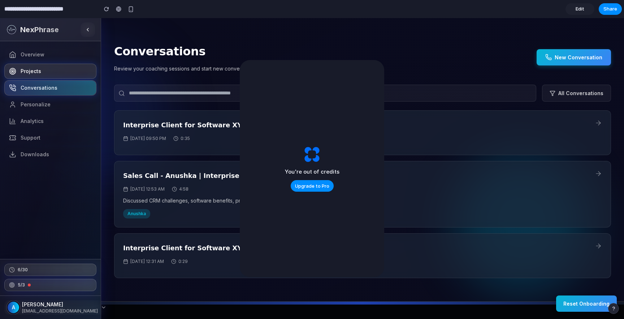
click at [30, 72] on span "Projects" at bounding box center [31, 71] width 21 height 7
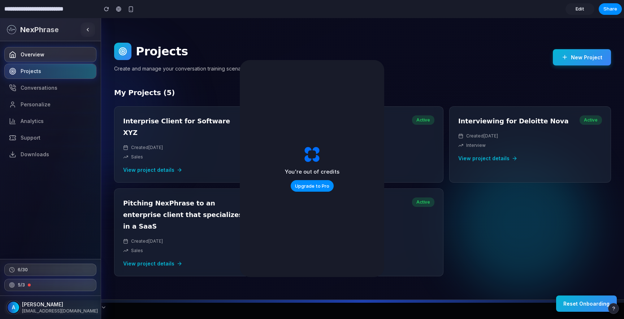
click at [30, 56] on span "Overview" at bounding box center [33, 54] width 24 height 7
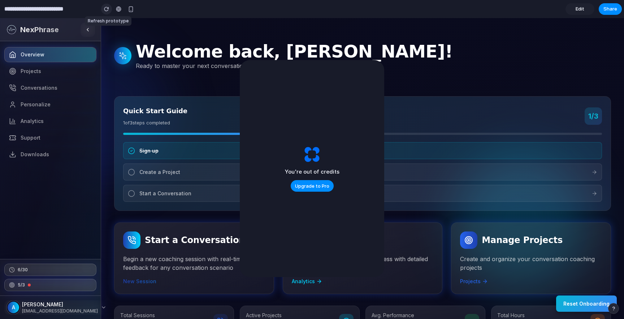
click at [108, 10] on div "button" at bounding box center [106, 9] width 5 height 5
click at [574, 7] on link "Edit" at bounding box center [580, 9] width 29 height 12
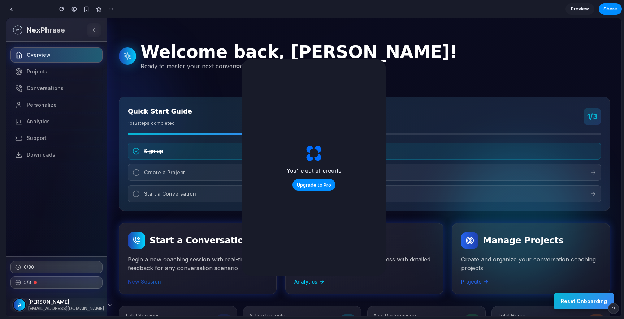
scroll to position [3188, 0]
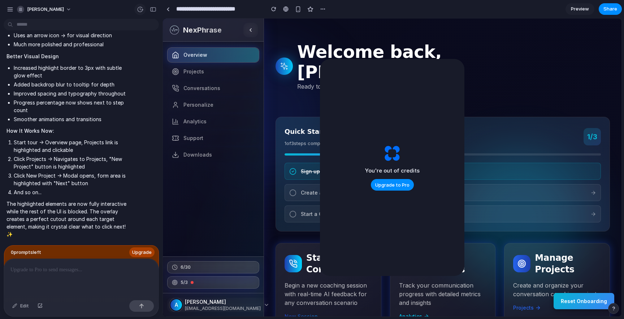
click at [141, 8] on div "button" at bounding box center [140, 9] width 7 height 7
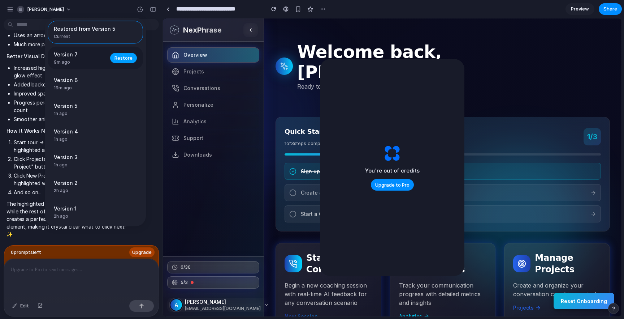
click at [120, 59] on span "Restore" at bounding box center [123, 57] width 18 height 7
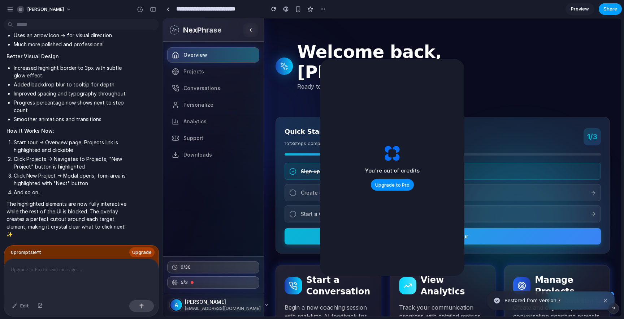
scroll to position [0, 0]
click at [609, 10] on span "Share" at bounding box center [611, 8] width 14 height 7
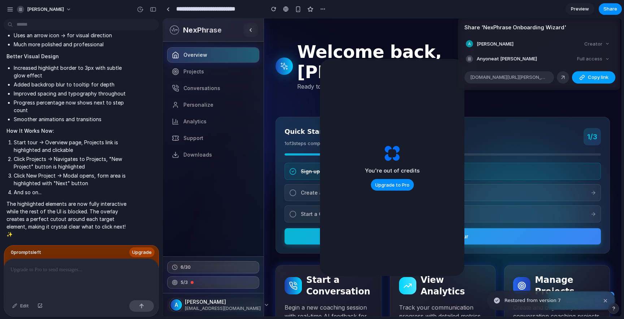
click at [593, 78] on span "Copy link" at bounding box center [598, 77] width 21 height 7
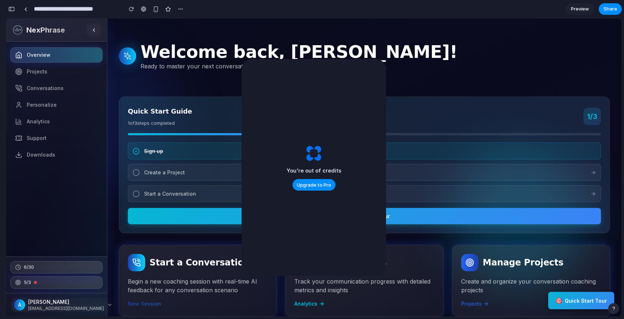
scroll to position [5490, 0]
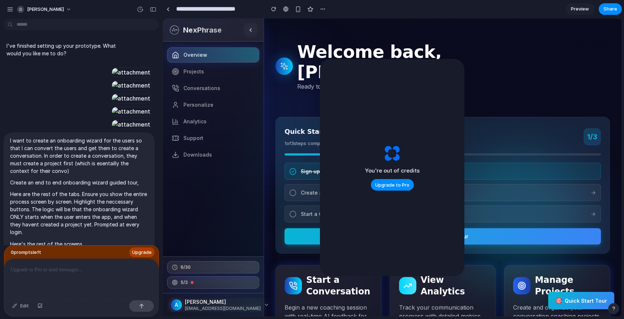
scroll to position [3306, 0]
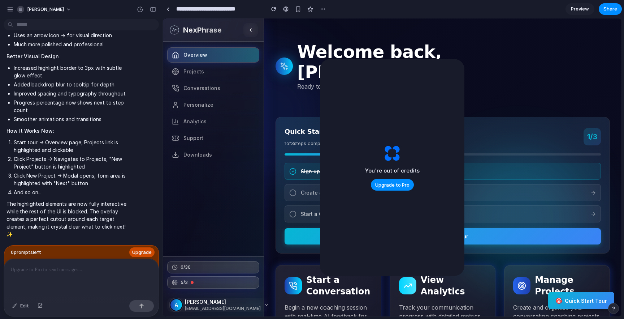
click at [139, 254] on span "Upgrade" at bounding box center [142, 251] width 20 height 7
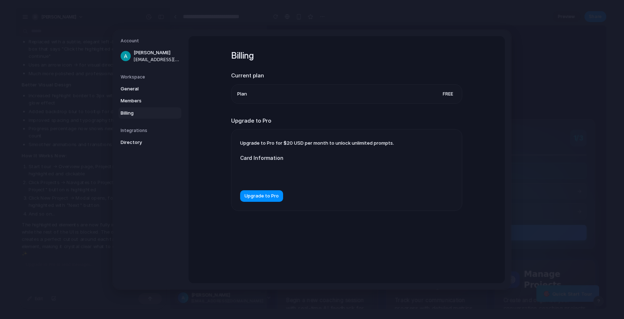
scroll to position [3292, 0]
click at [298, 92] on li "Plan Free" at bounding box center [346, 93] width 219 height 19
click at [294, 157] on label "Card Information" at bounding box center [312, 158] width 144 height 8
